Goal: Answer question/provide support: Share knowledge or assist other users

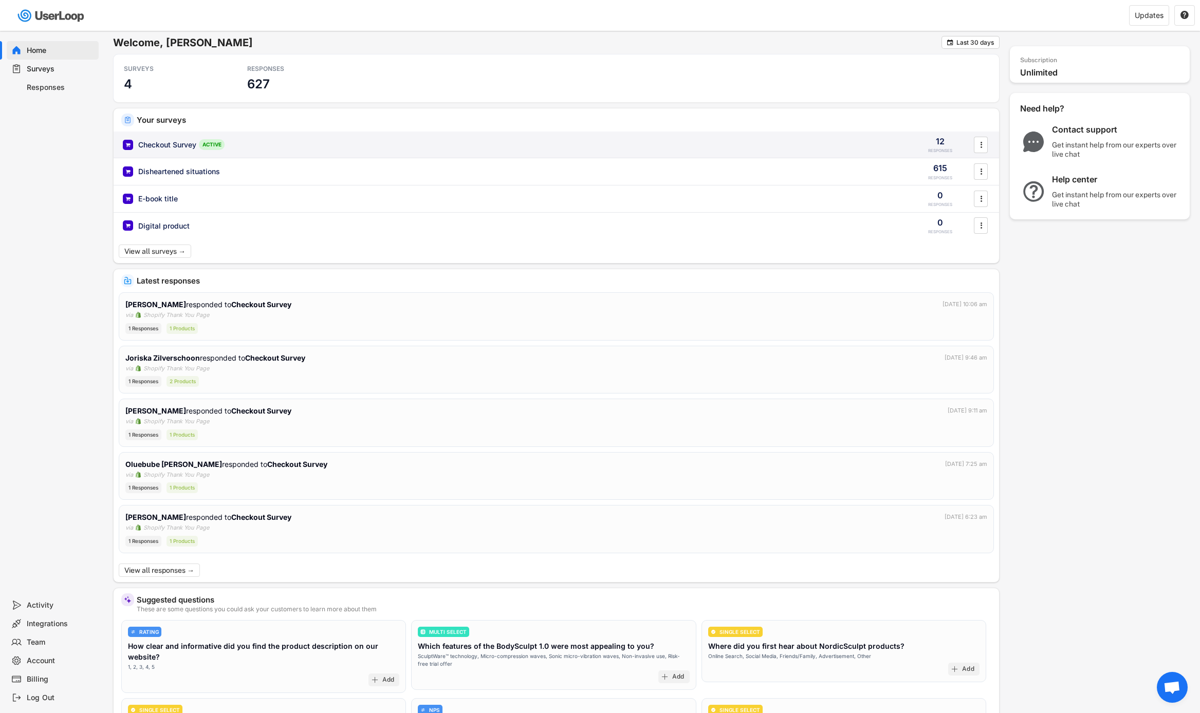
click at [906, 137] on div "Checkout Survey ACTIVE 12 RESPONSES " at bounding box center [556, 145] width 885 height 27
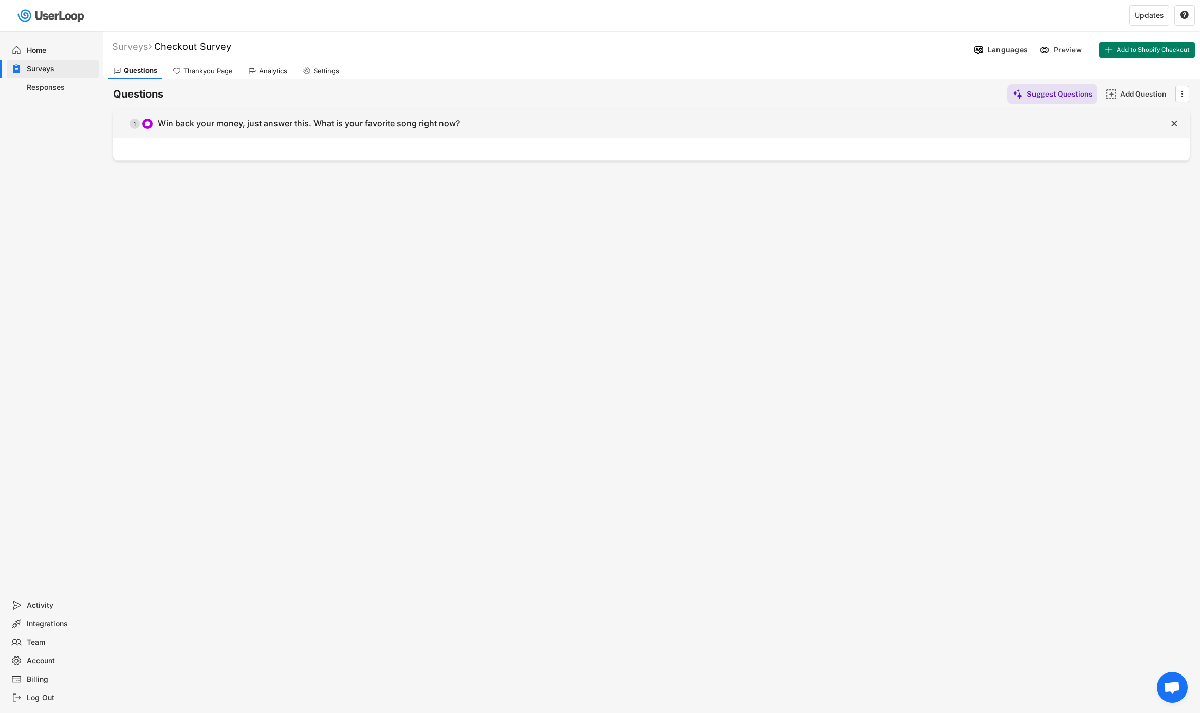
click at [720, 113] on div "  1 Win back your money, just answer this. What is your favorite song right n…" at bounding box center [625, 123] width 1025 height 23
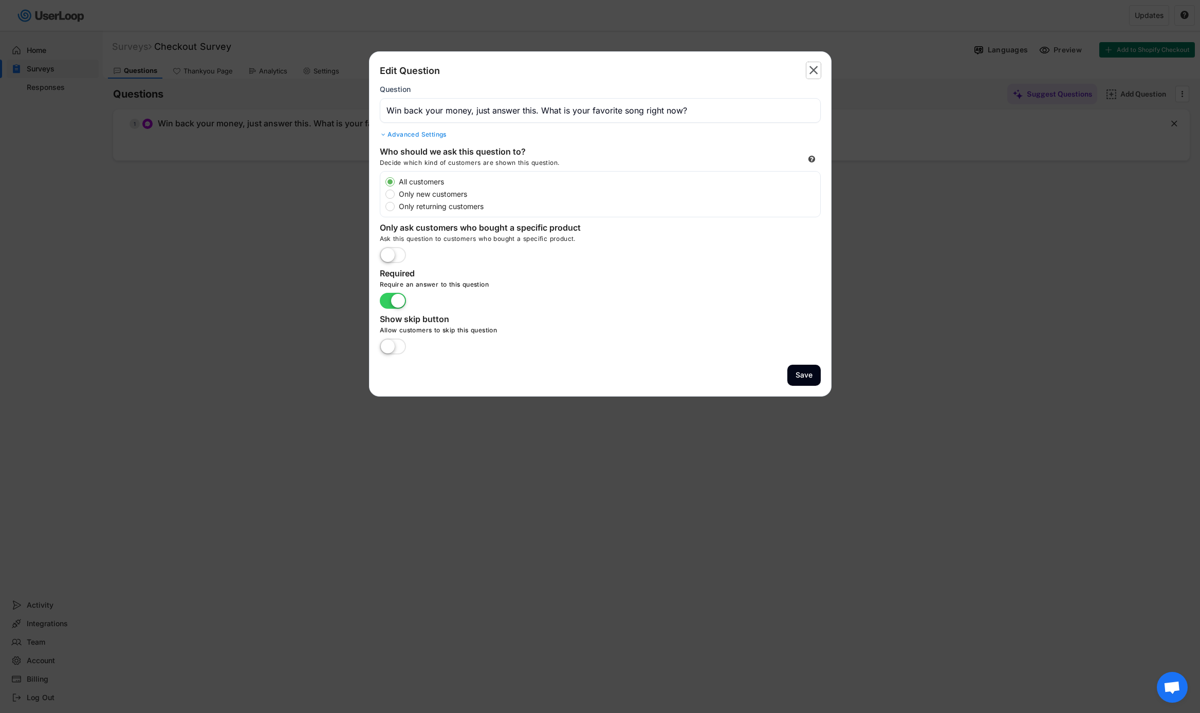
click at [816, 69] on text "" at bounding box center [813, 70] width 9 height 15
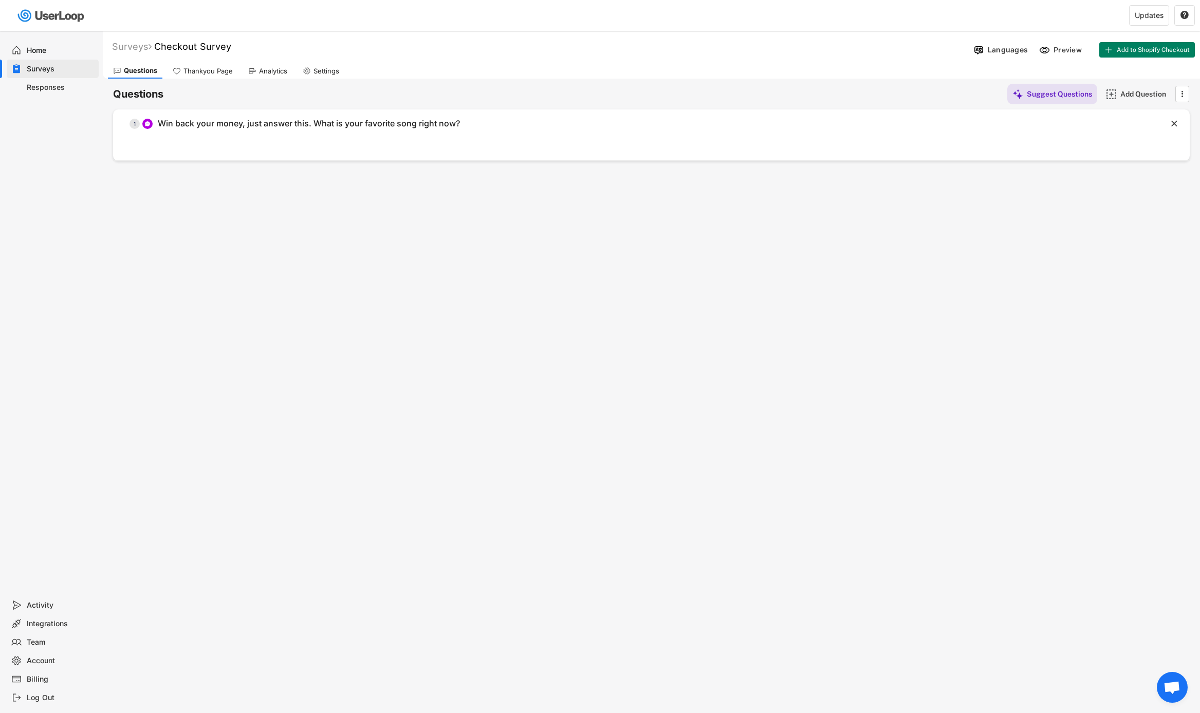
scroll to position [31, 0]
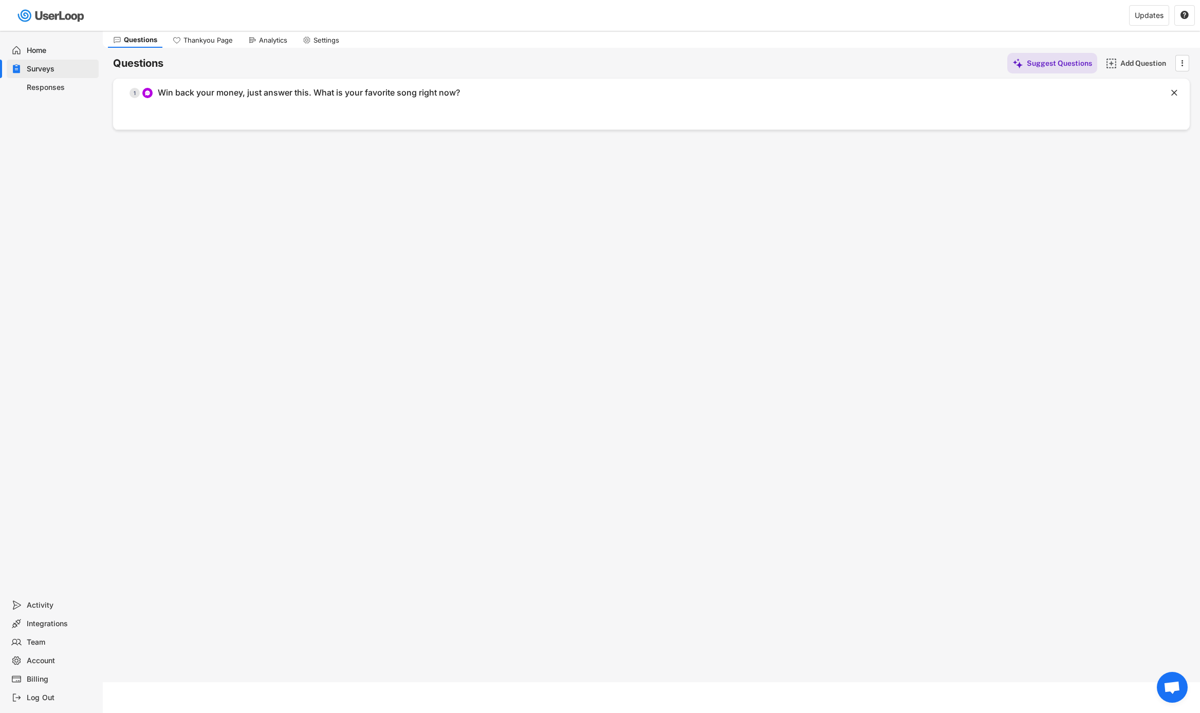
click at [63, 91] on div "Responses" at bounding box center [61, 88] width 68 height 10
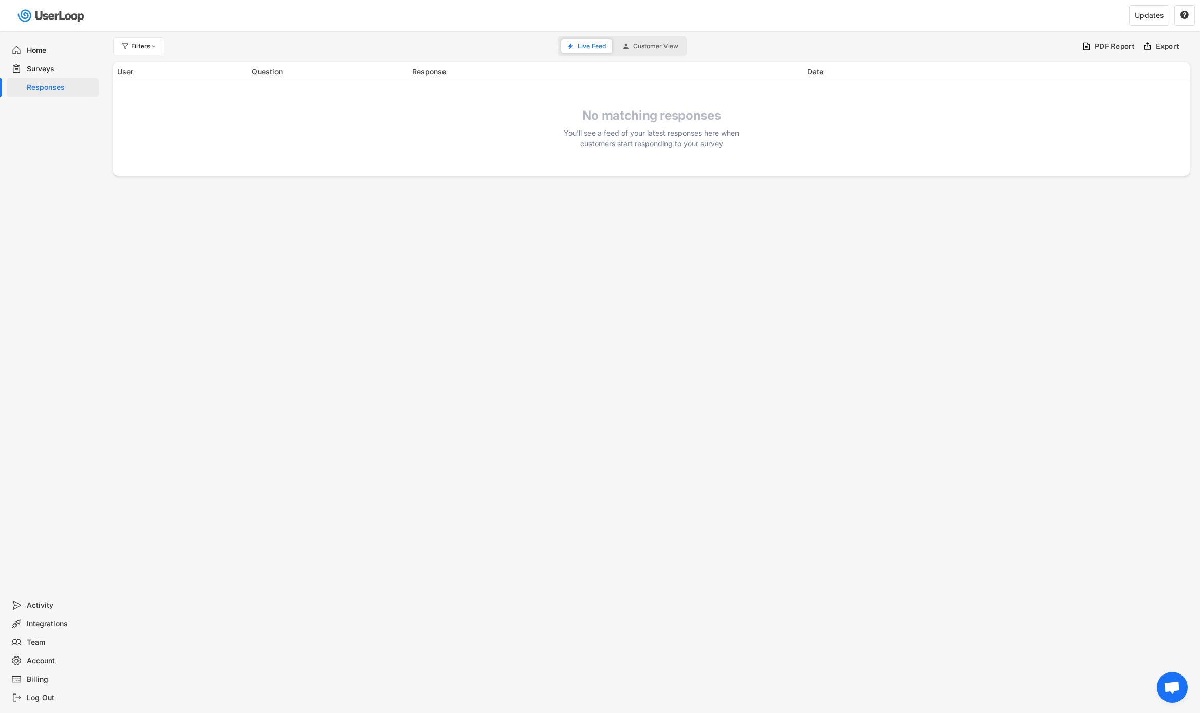
click at [75, 70] on div "Surveys" at bounding box center [61, 69] width 68 height 10
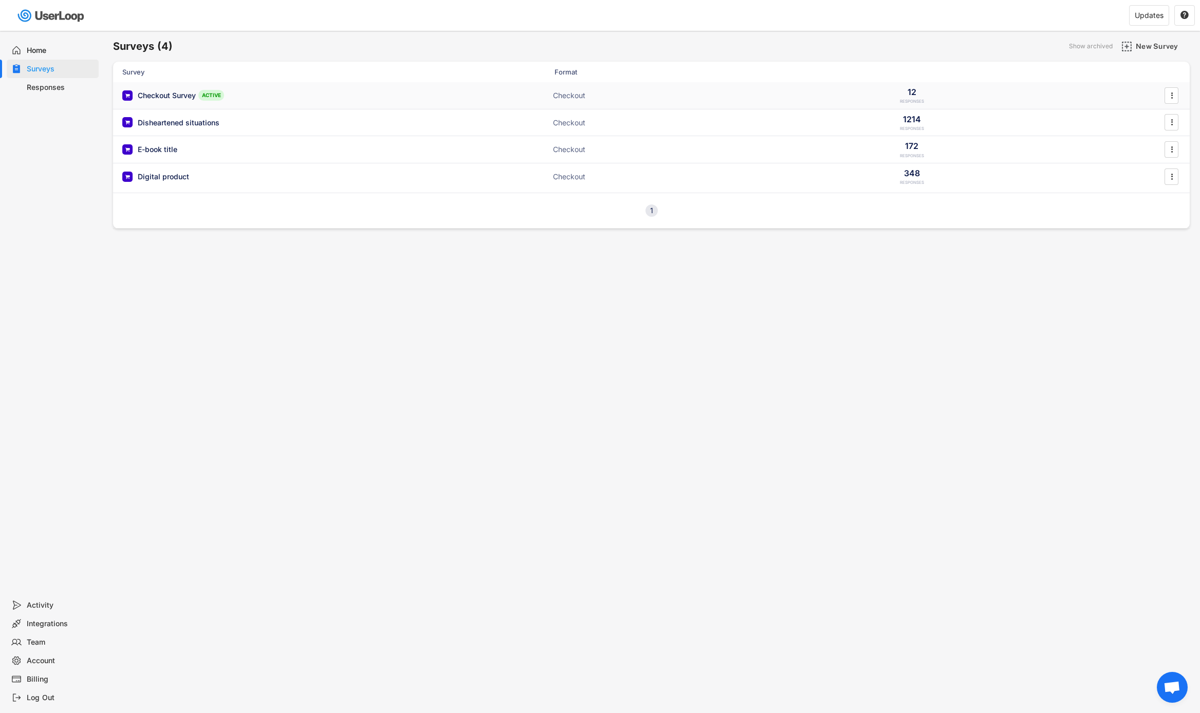
click at [464, 90] on div "Checkout Survey ACTIVE Checkout 12 RESPONSES " at bounding box center [651, 95] width 1077 height 27
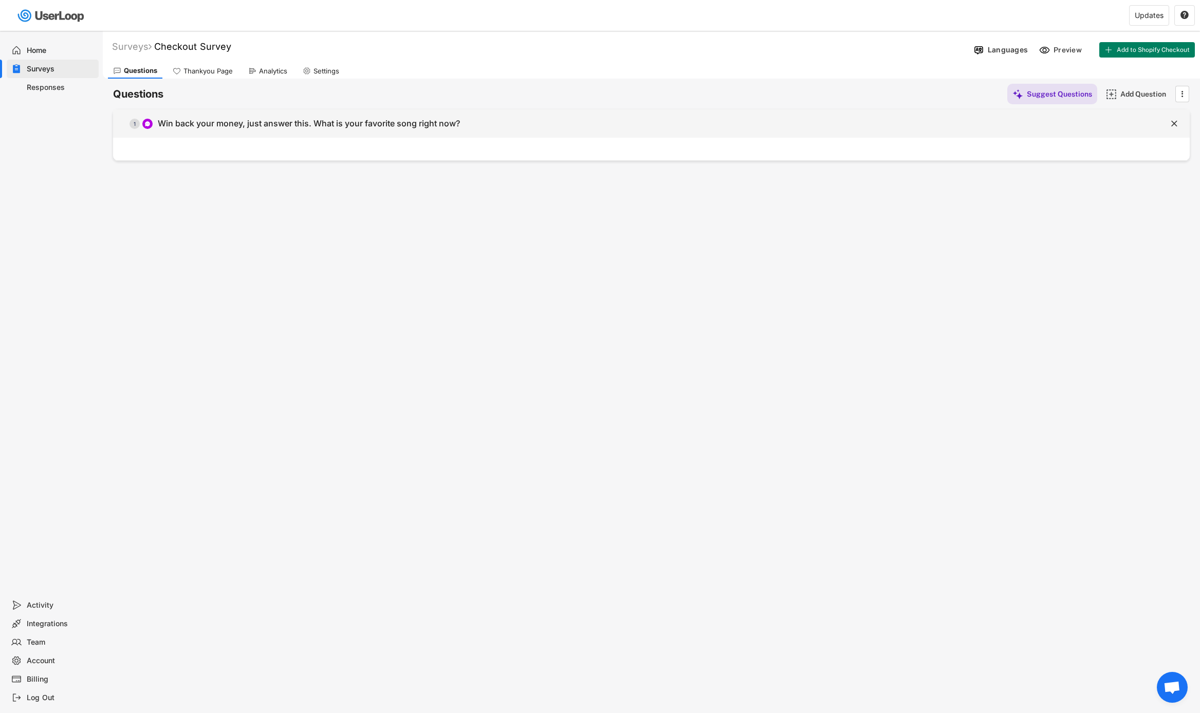
click at [221, 124] on div "Win back your money, just answer this. What is your favorite song right now?" at bounding box center [309, 123] width 302 height 11
type input "Win back your money, just answer this. What is your favorite song right now?"
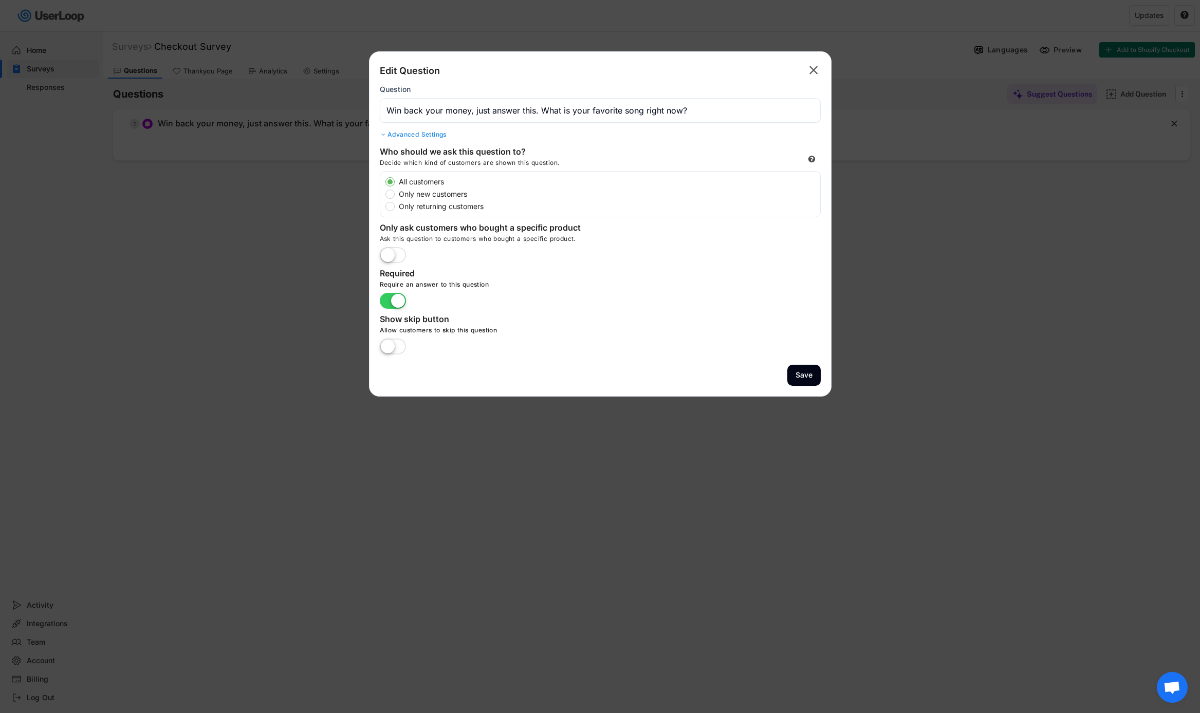
click at [808, 69] on icon "" at bounding box center [813, 70] width 14 height 16
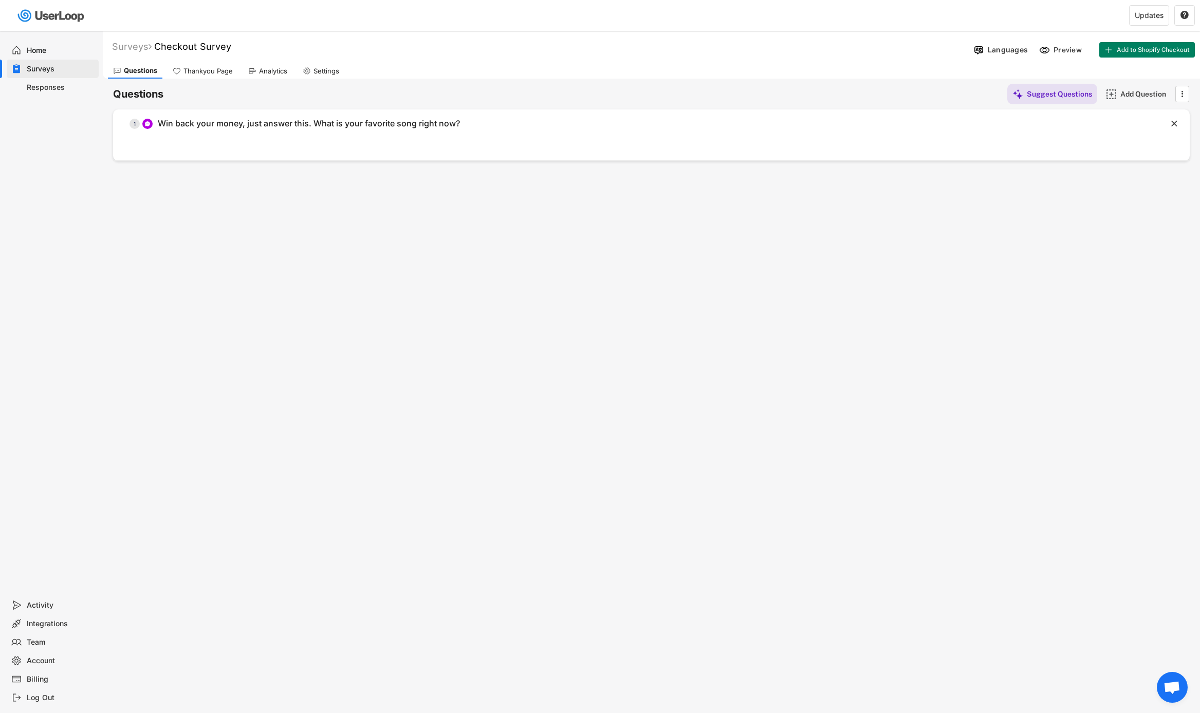
click at [76, 85] on div "Responses" at bounding box center [61, 88] width 68 height 10
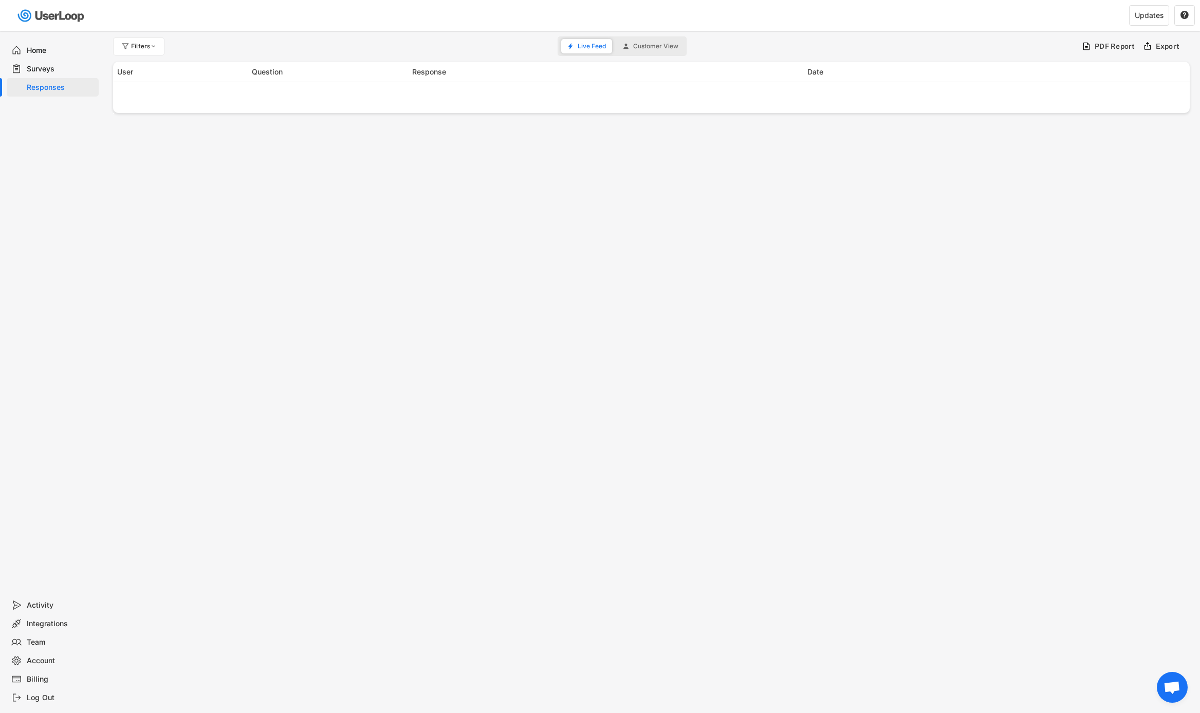
click at [1154, 678] on div "Welcome, Victor  Last 30 days SURVEYS 4 RESPONSES 627 Your surveys Checkout Su…" at bounding box center [600, 356] width 1200 height 713
click at [1160, 679] on span "Open chat" at bounding box center [1172, 687] width 31 height 31
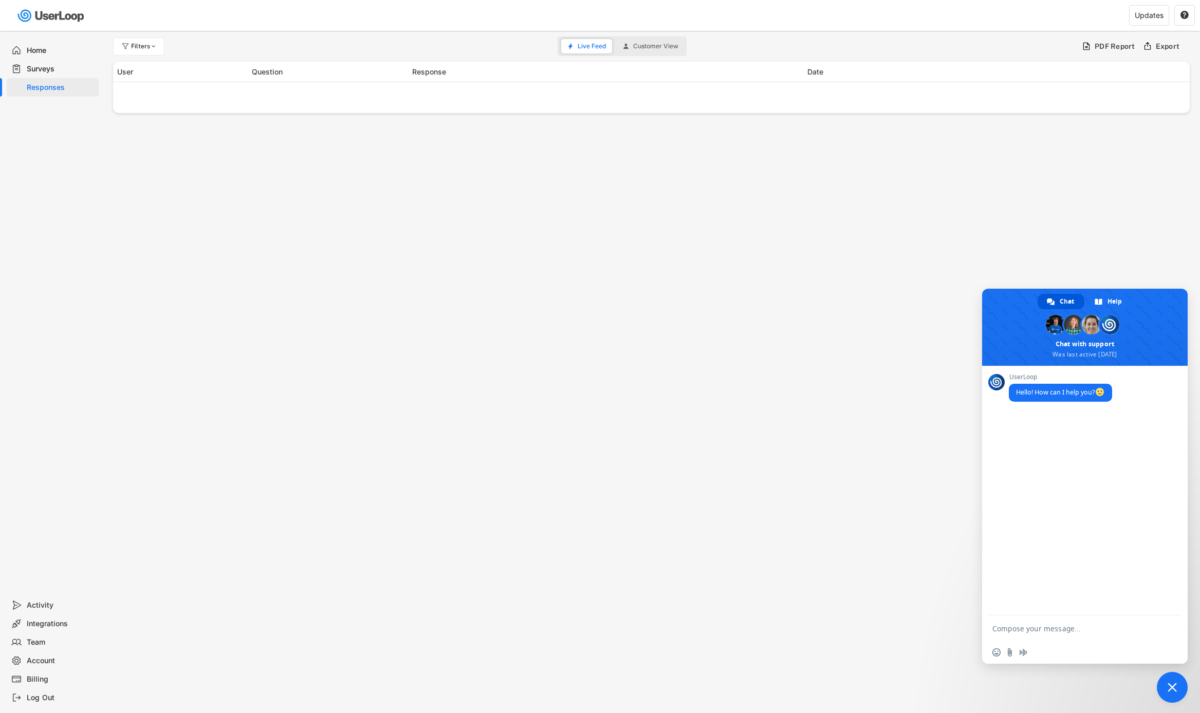
click at [1056, 635] on textarea "Compose your message..." at bounding box center [1074, 629] width 164 height 26
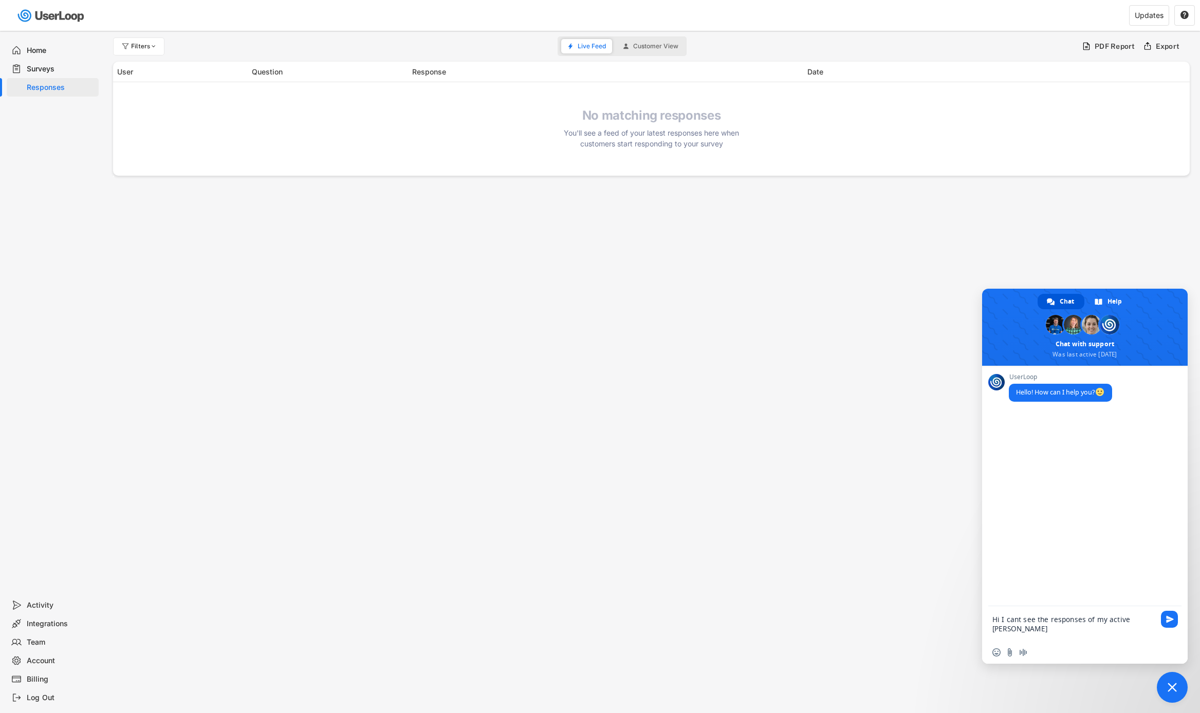
type textarea "Hi I cant see the responses of my active survey"
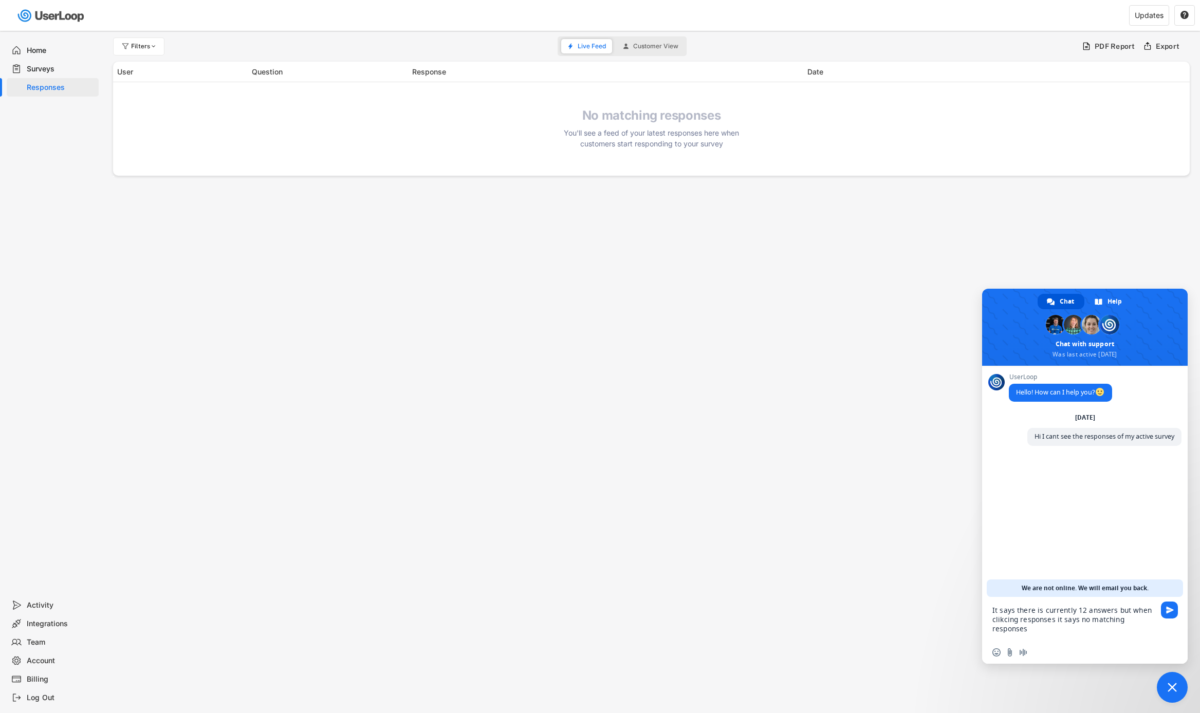
type textarea "It says there is currently 12 answers but when clikcing responses it says no ma…"
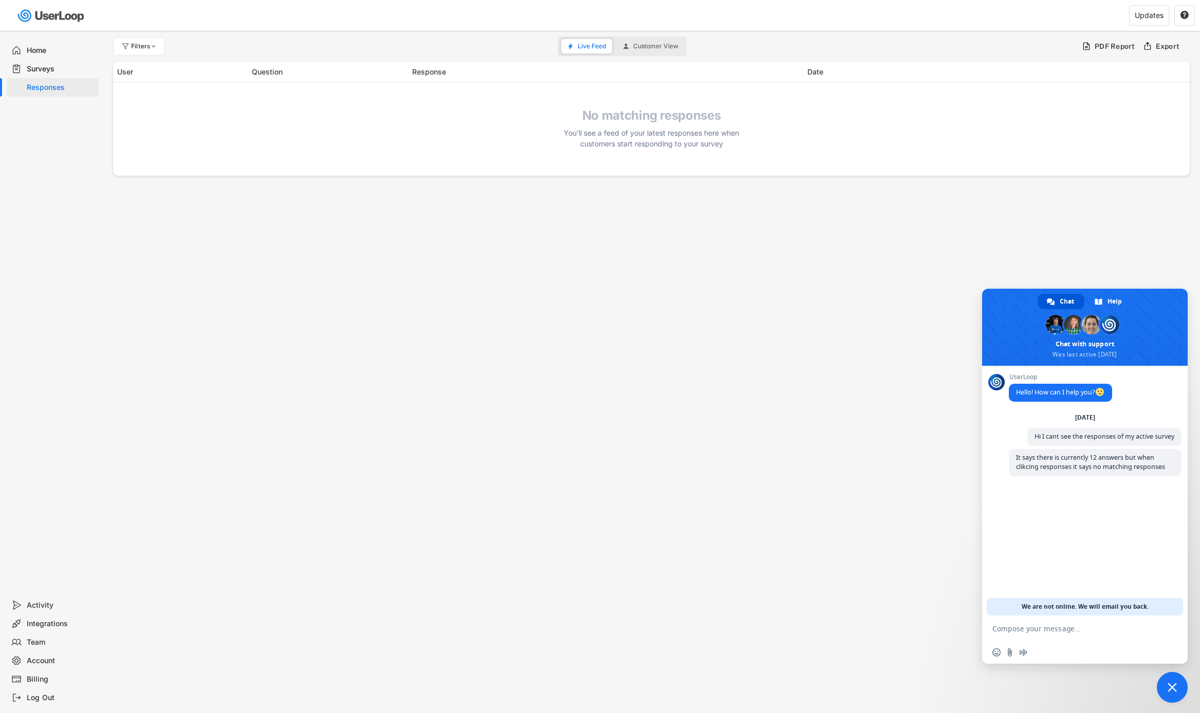
click at [1020, 633] on textarea "Compose your message..." at bounding box center [1074, 629] width 164 height 26
click at [46, 73] on div "Surveys" at bounding box center [61, 69] width 68 height 10
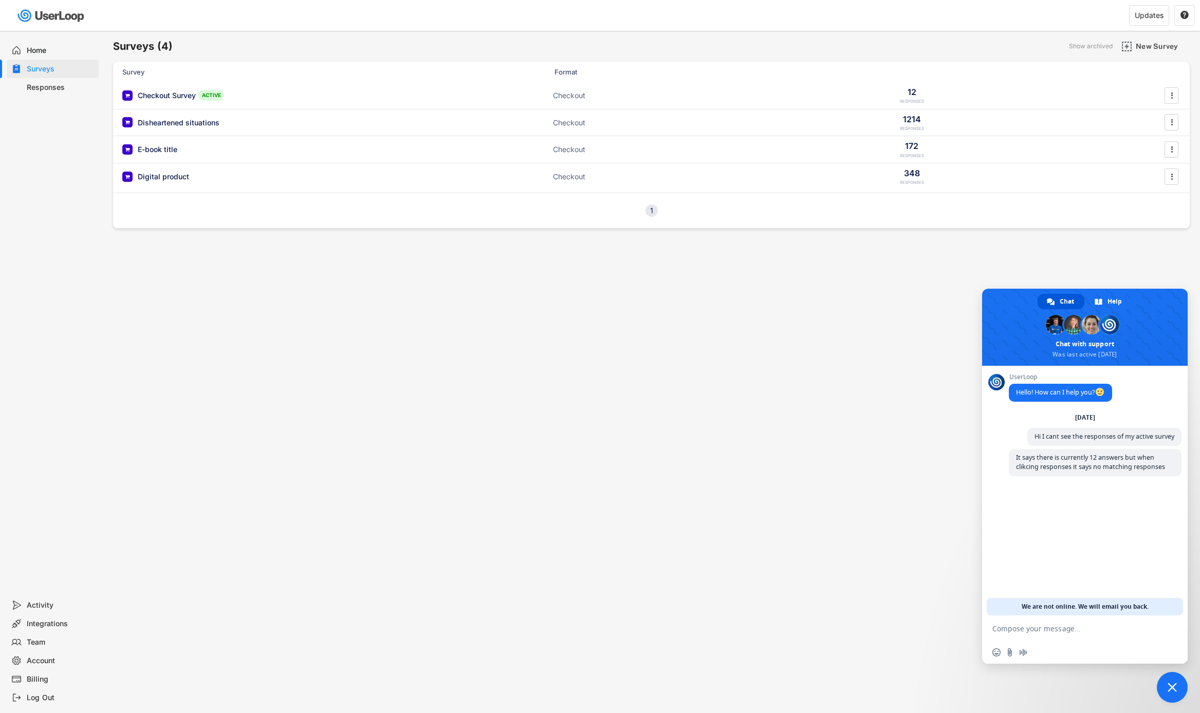
click at [46, 58] on div "Home" at bounding box center [53, 50] width 92 height 18
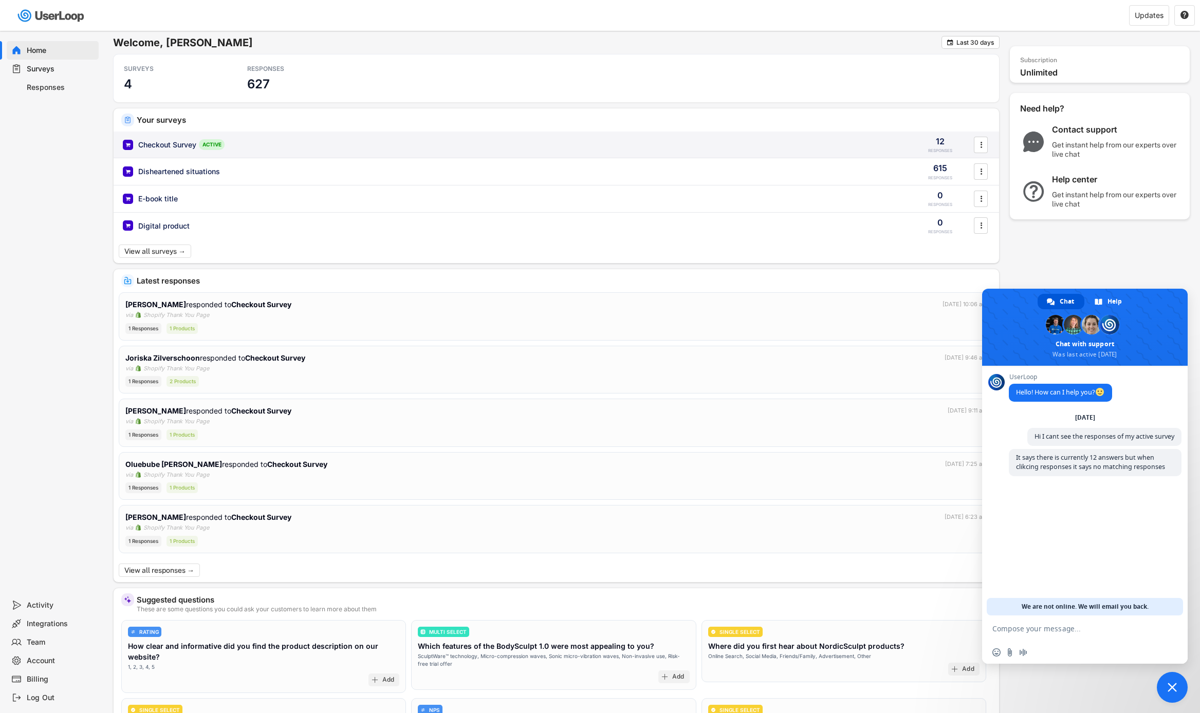
click at [232, 137] on div "Checkout Survey ACTIVE 12 RESPONSES " at bounding box center [556, 145] width 885 height 27
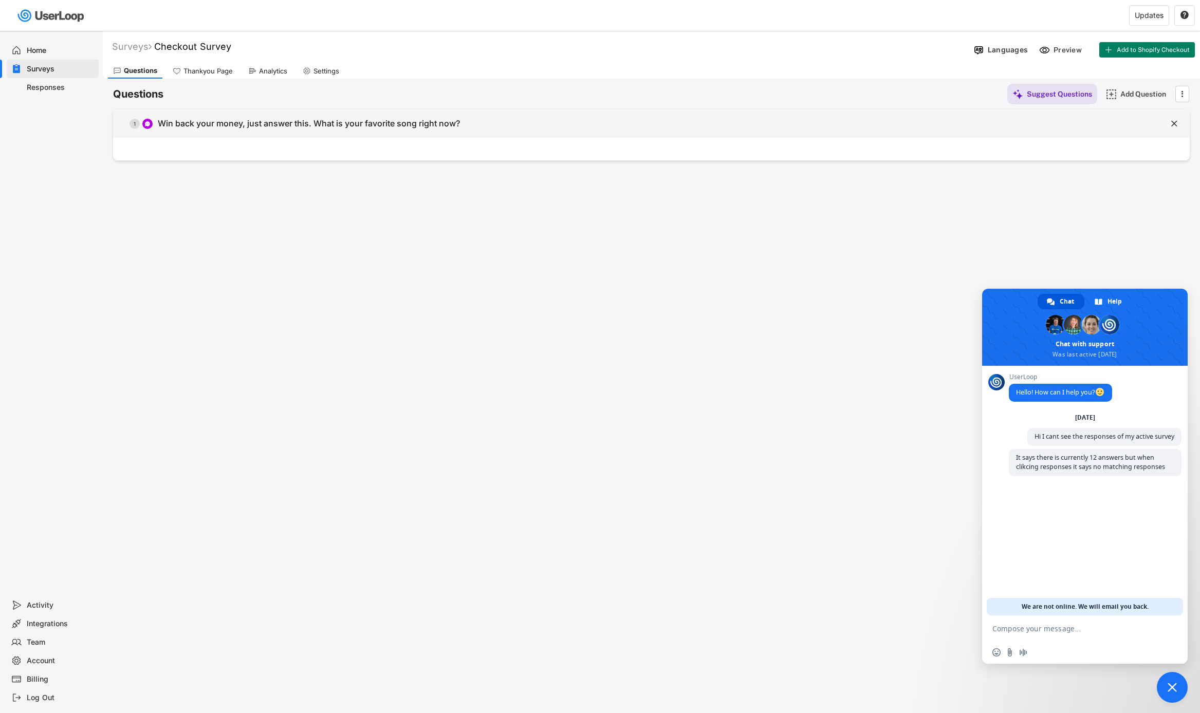
click at [463, 129] on div "  1 Win back your money, just answer this. What is your favorite song right n…" at bounding box center [625, 123] width 1025 height 23
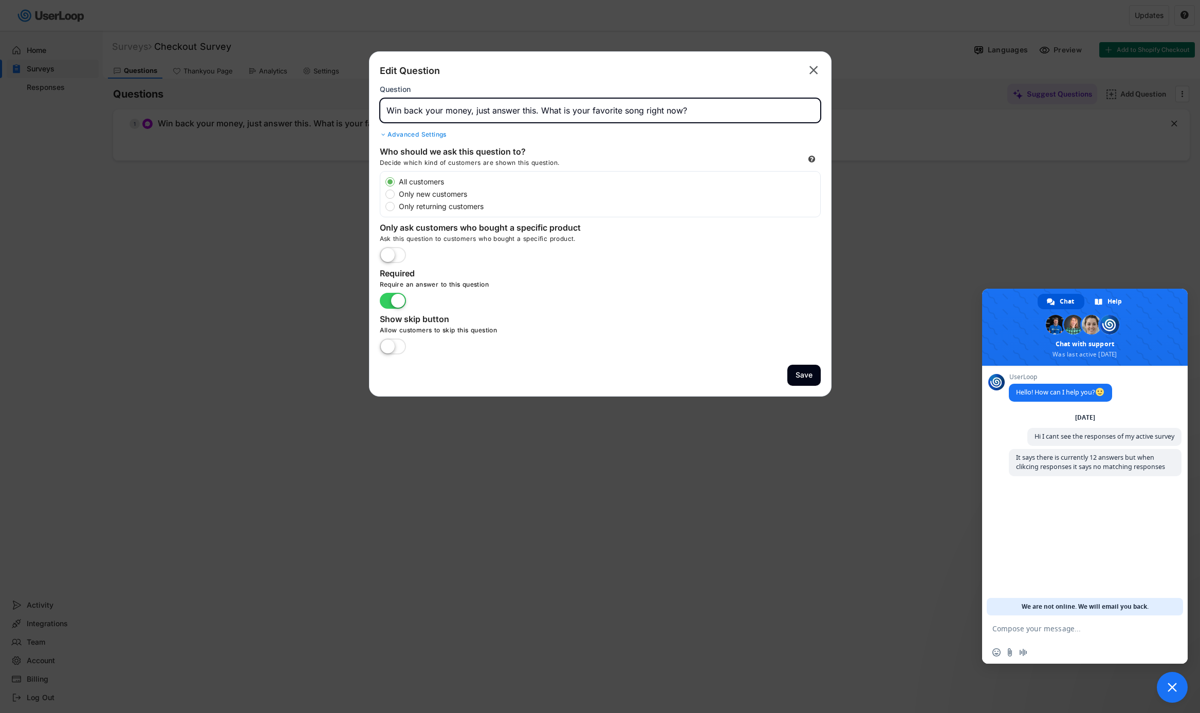
click at [474, 113] on input "input" at bounding box center [600, 110] width 441 height 25
click at [426, 115] on input "input" at bounding box center [600, 110] width 441 height 25
click at [484, 112] on input "input" at bounding box center [600, 110] width 441 height 25
click at [541, 113] on input "input" at bounding box center [600, 110] width 441 height 25
click at [597, 112] on input "input" at bounding box center [600, 110] width 441 height 25
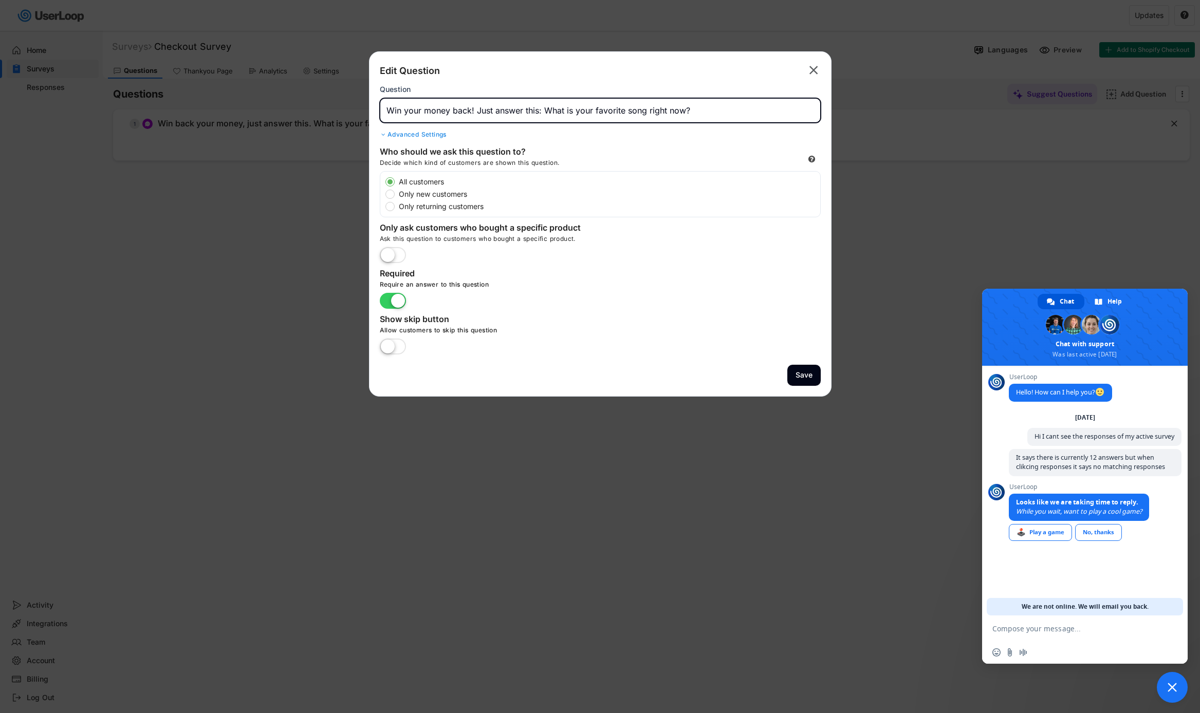
click at [596, 112] on input "input" at bounding box center [600, 110] width 441 height 25
click at [625, 109] on input "input" at bounding box center [600, 110] width 441 height 25
type input "Win your money back! Just answer this: What is your favorite song right now?"
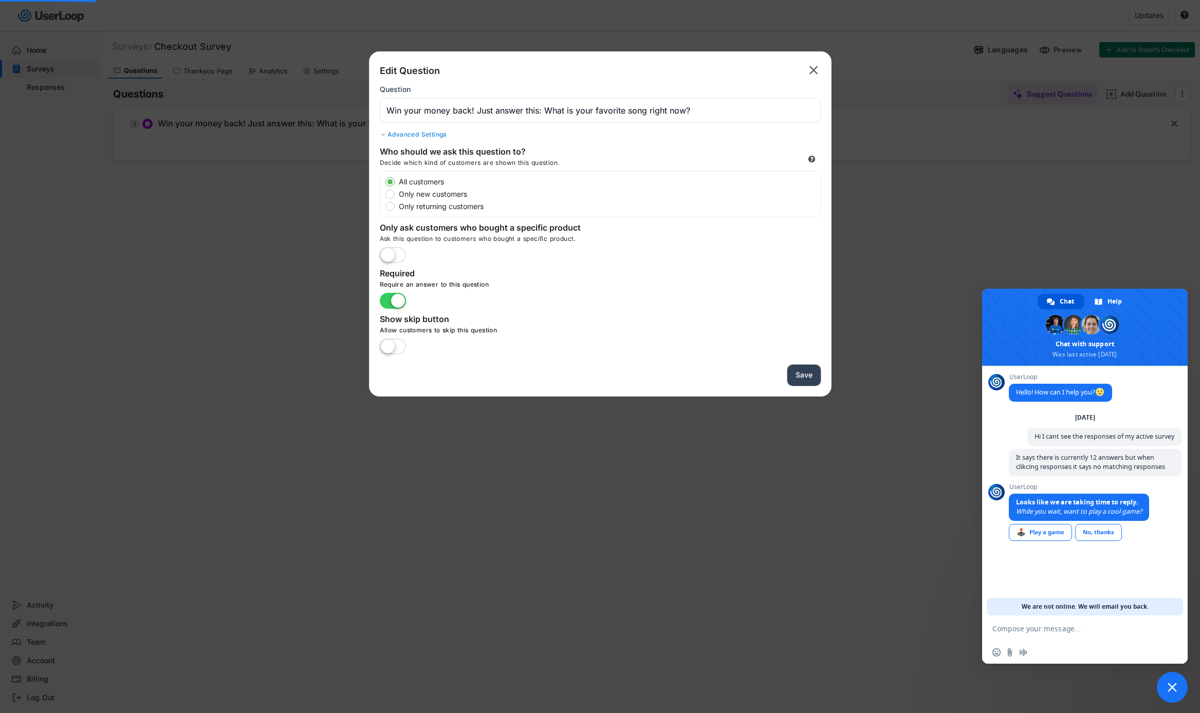
click at [797, 377] on button "Save" at bounding box center [803, 375] width 33 height 21
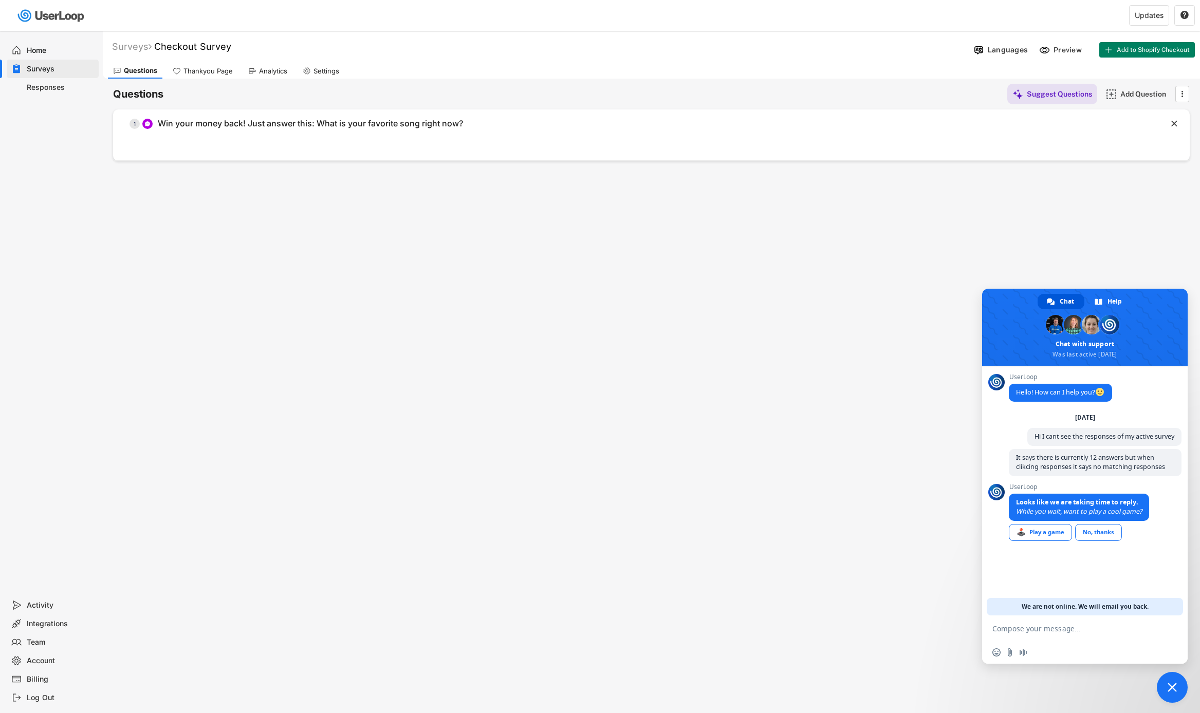
click at [215, 70] on div "Thankyou Page" at bounding box center [207, 71] width 49 height 9
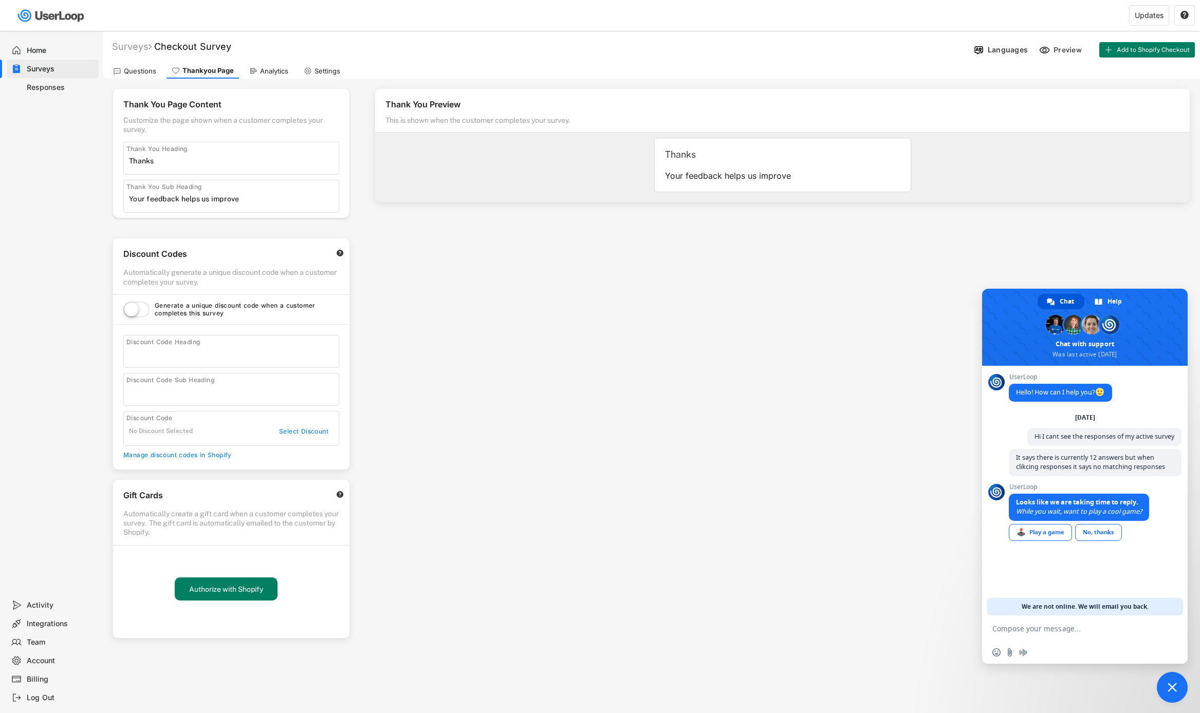
click at [249, 73] on icon at bounding box center [253, 71] width 8 height 8
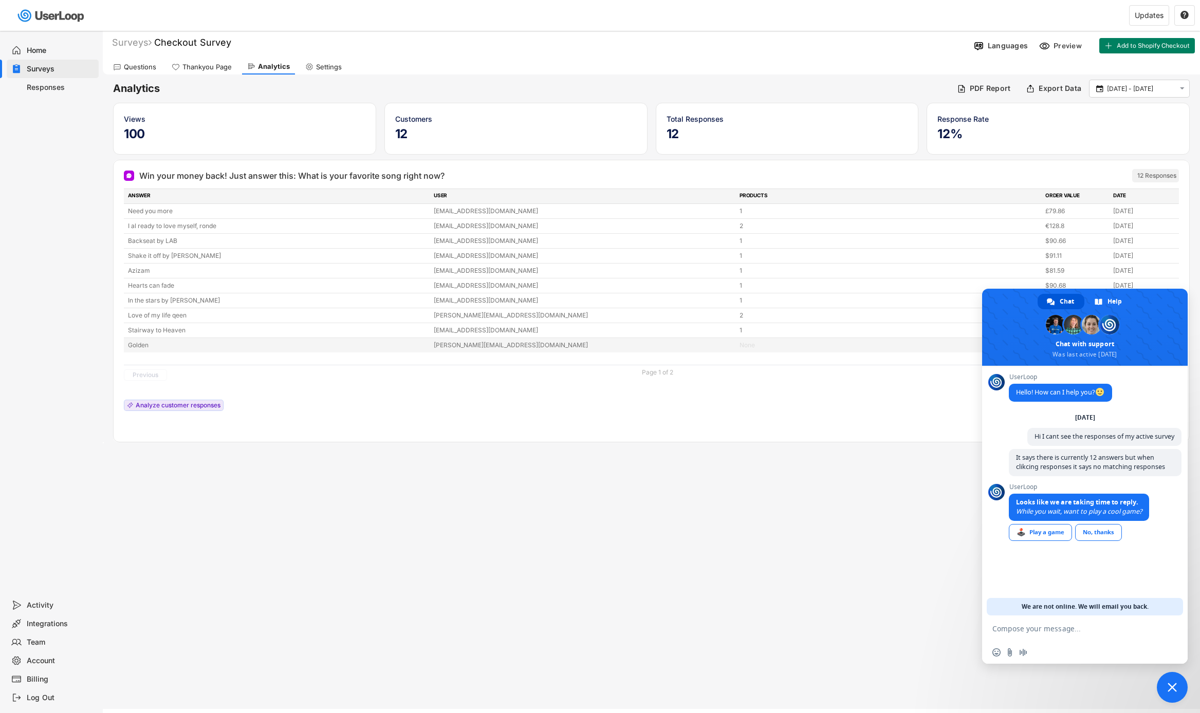
scroll to position [3, 0]
click at [1082, 639] on textarea "Compose your message..." at bounding box center [1074, 629] width 164 height 26
type textarea "Never mind I found it"
click at [1169, 685] on span "Close chat" at bounding box center [1172, 687] width 9 height 9
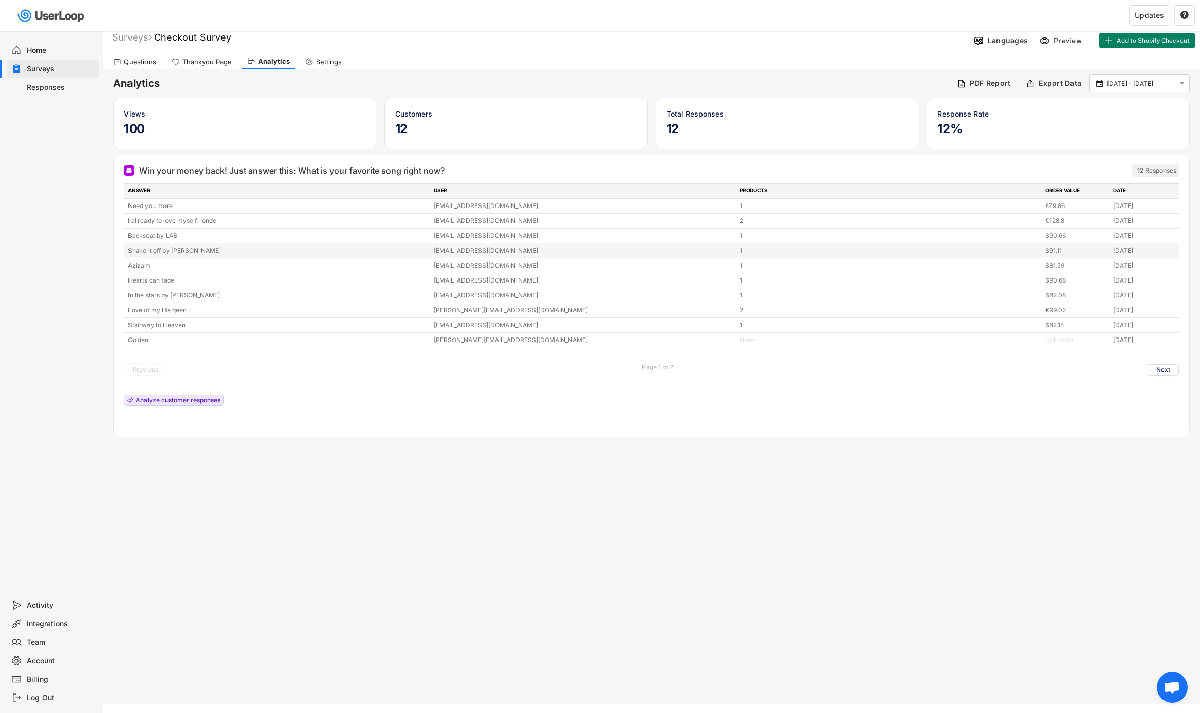
scroll to position [0, 0]
